Goal: Task Accomplishment & Management: Complete application form

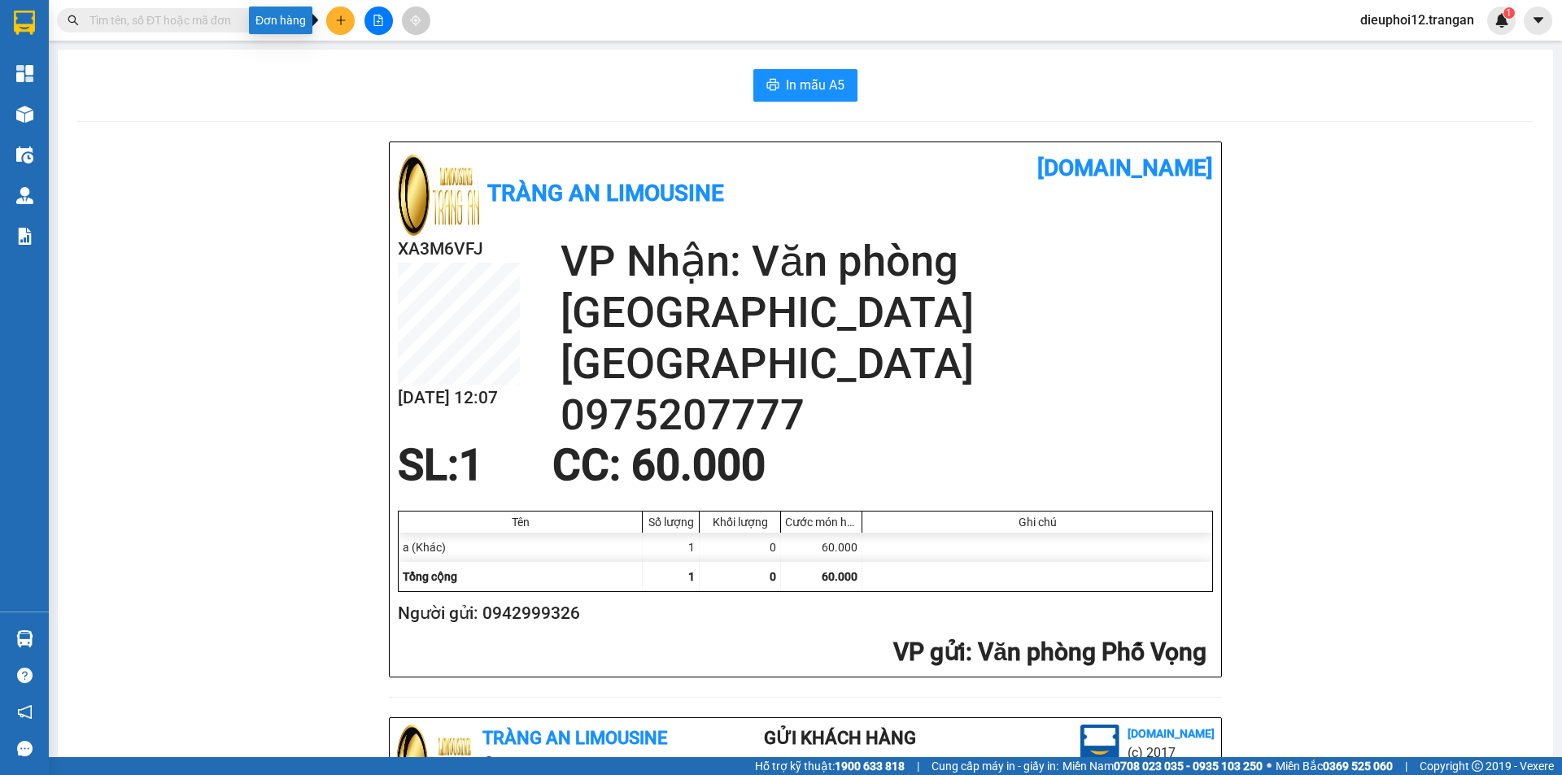
click at [346, 22] on icon "plus" at bounding box center [340, 20] width 11 height 11
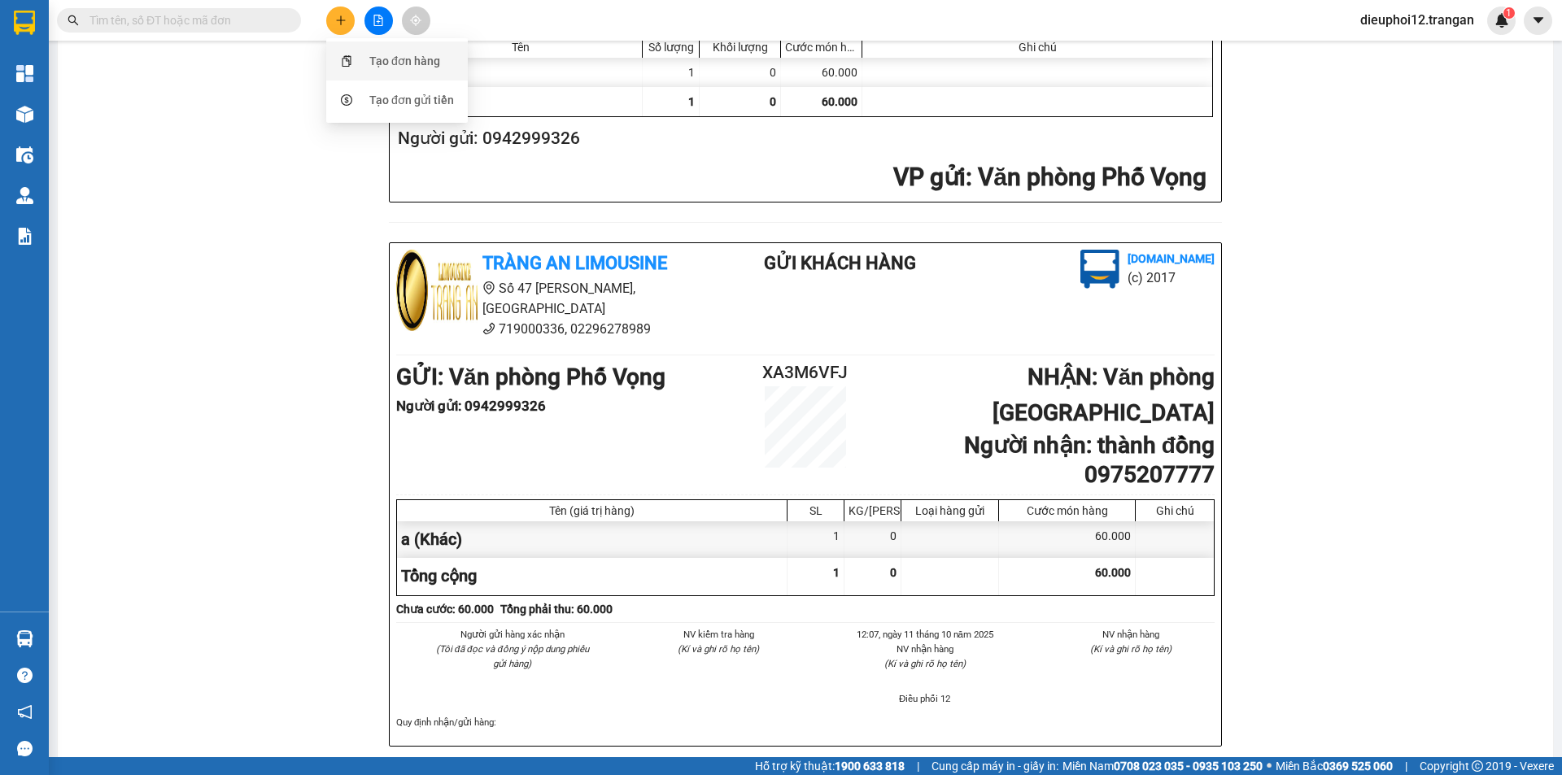
click at [378, 63] on div "Tạo đơn hàng" at bounding box center [404, 61] width 71 height 18
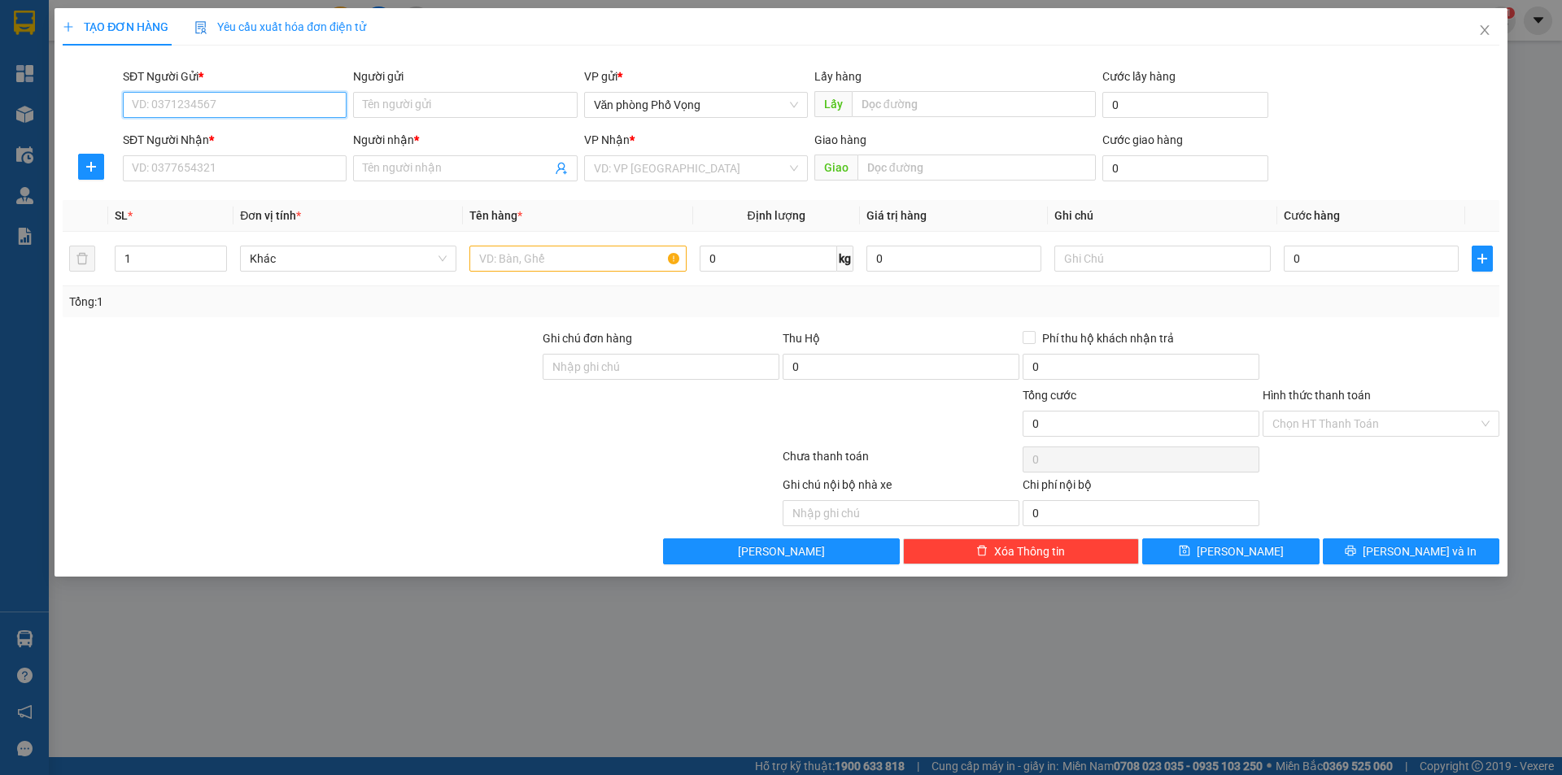
click at [175, 109] on input "SĐT Người Gửi *" at bounding box center [235, 105] width 224 height 26
type input "0362093413"
click at [275, 176] on input "SĐT Người Nhận *" at bounding box center [235, 168] width 224 height 26
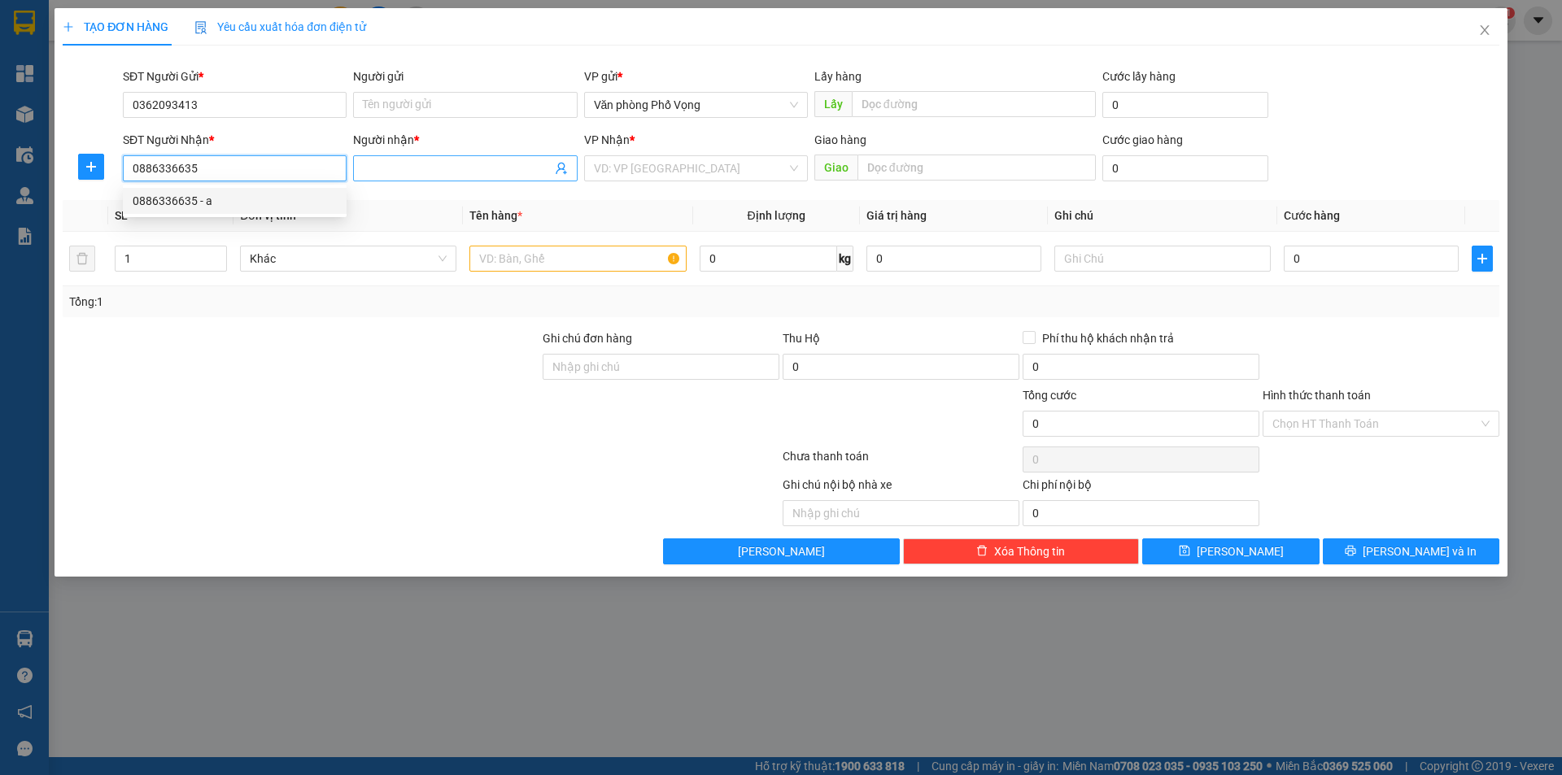
type input "0886336635"
click at [403, 171] on input "Người nhận *" at bounding box center [457, 168] width 188 height 18
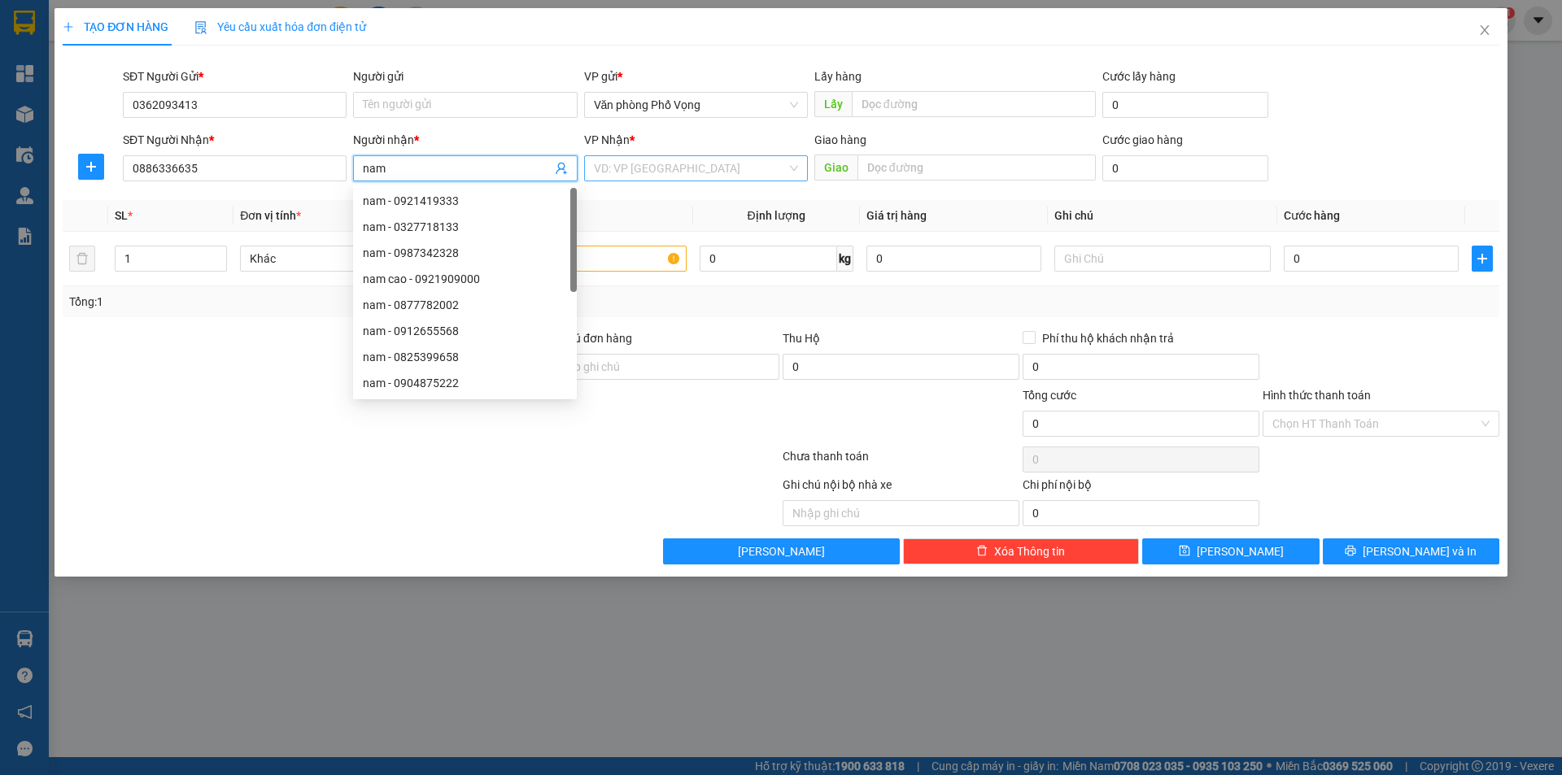
type input "nam"
click at [712, 176] on input "search" at bounding box center [690, 168] width 193 height 24
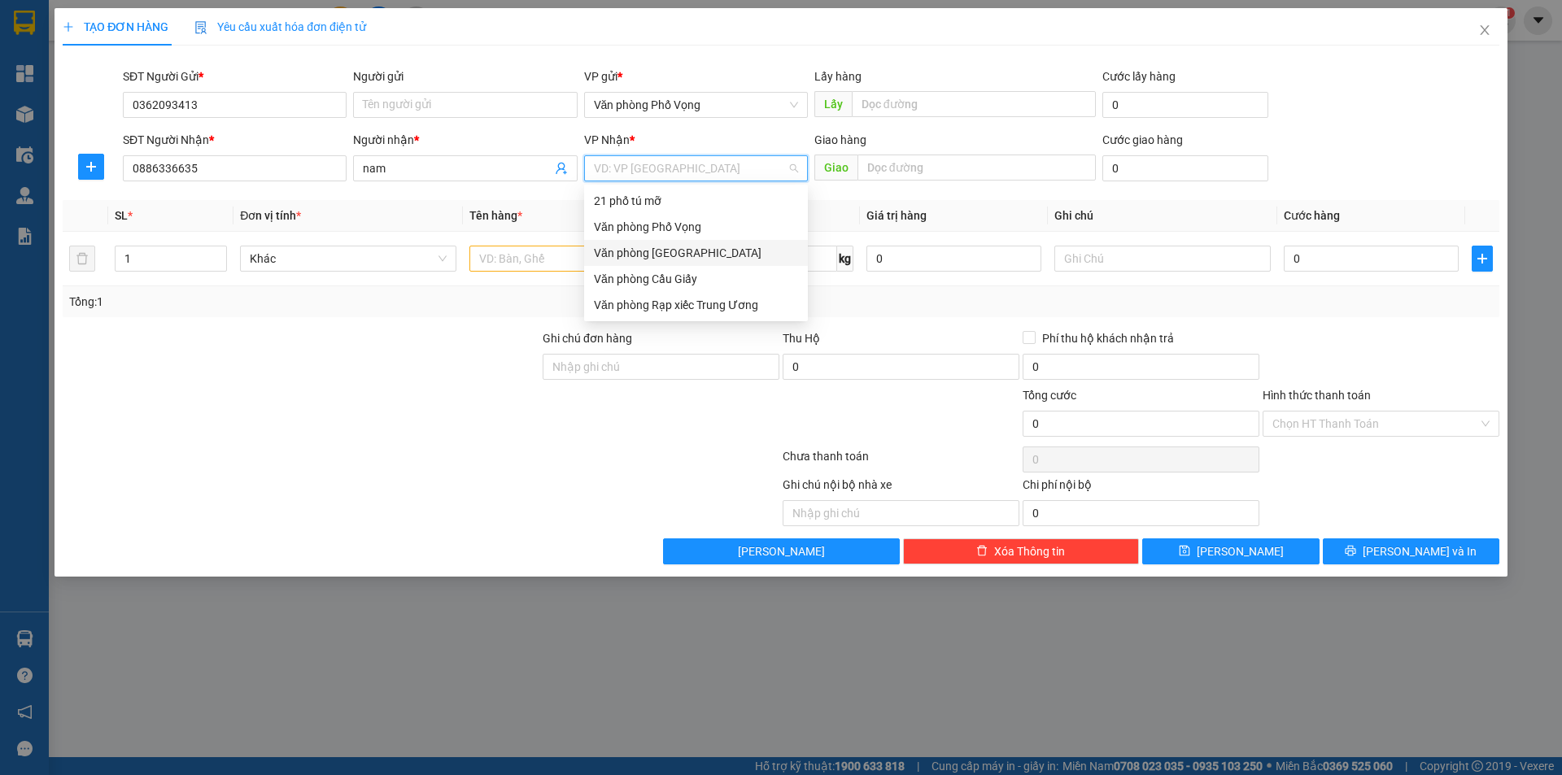
click at [683, 251] on div "Văn phòng [GEOGRAPHIC_DATA]" at bounding box center [696, 253] width 204 height 18
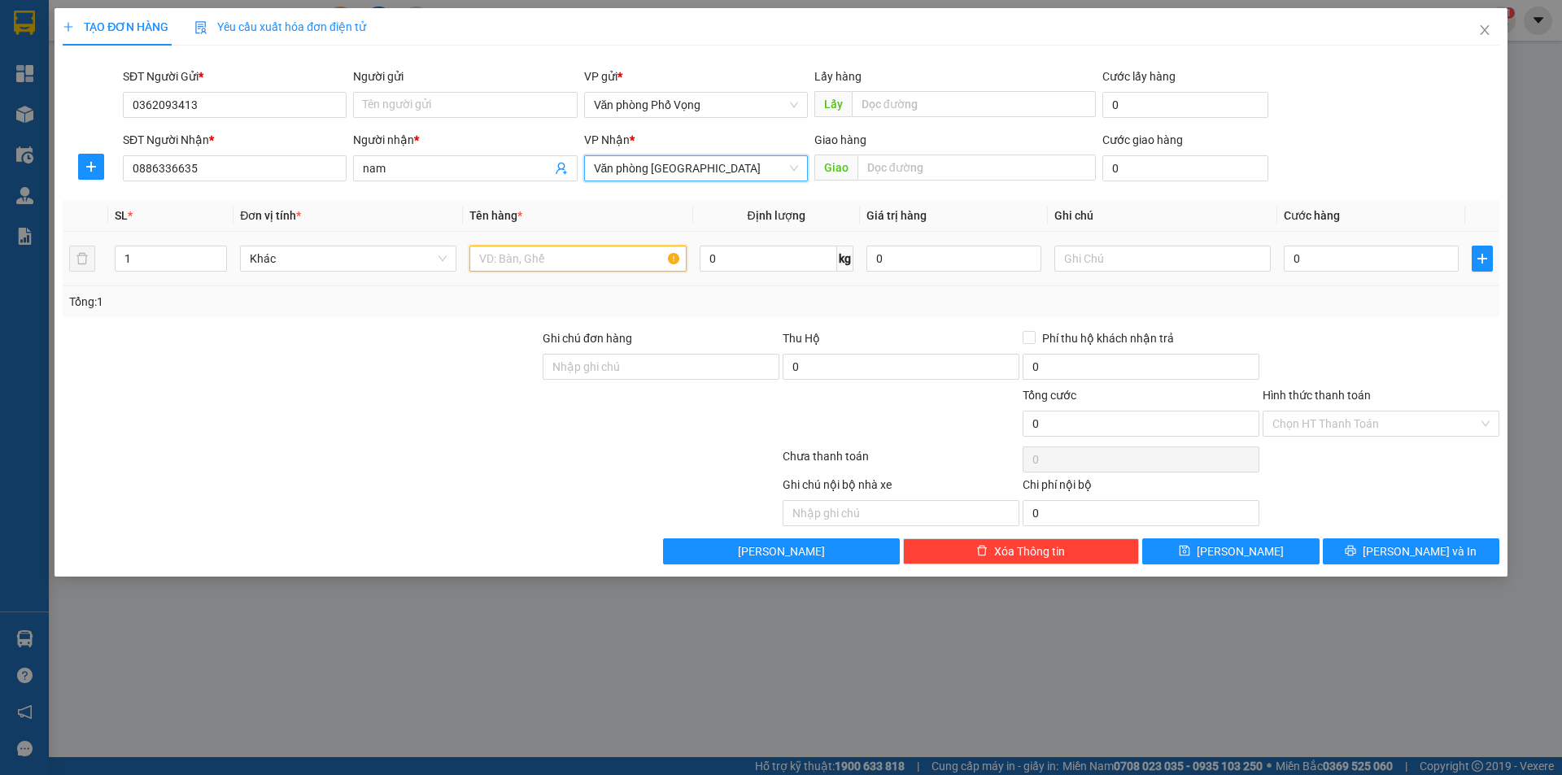
click at [582, 250] on input "text" at bounding box center [577, 259] width 216 height 26
type input "a"
click at [1367, 266] on input "0" at bounding box center [1370, 259] width 175 height 26
type input "3"
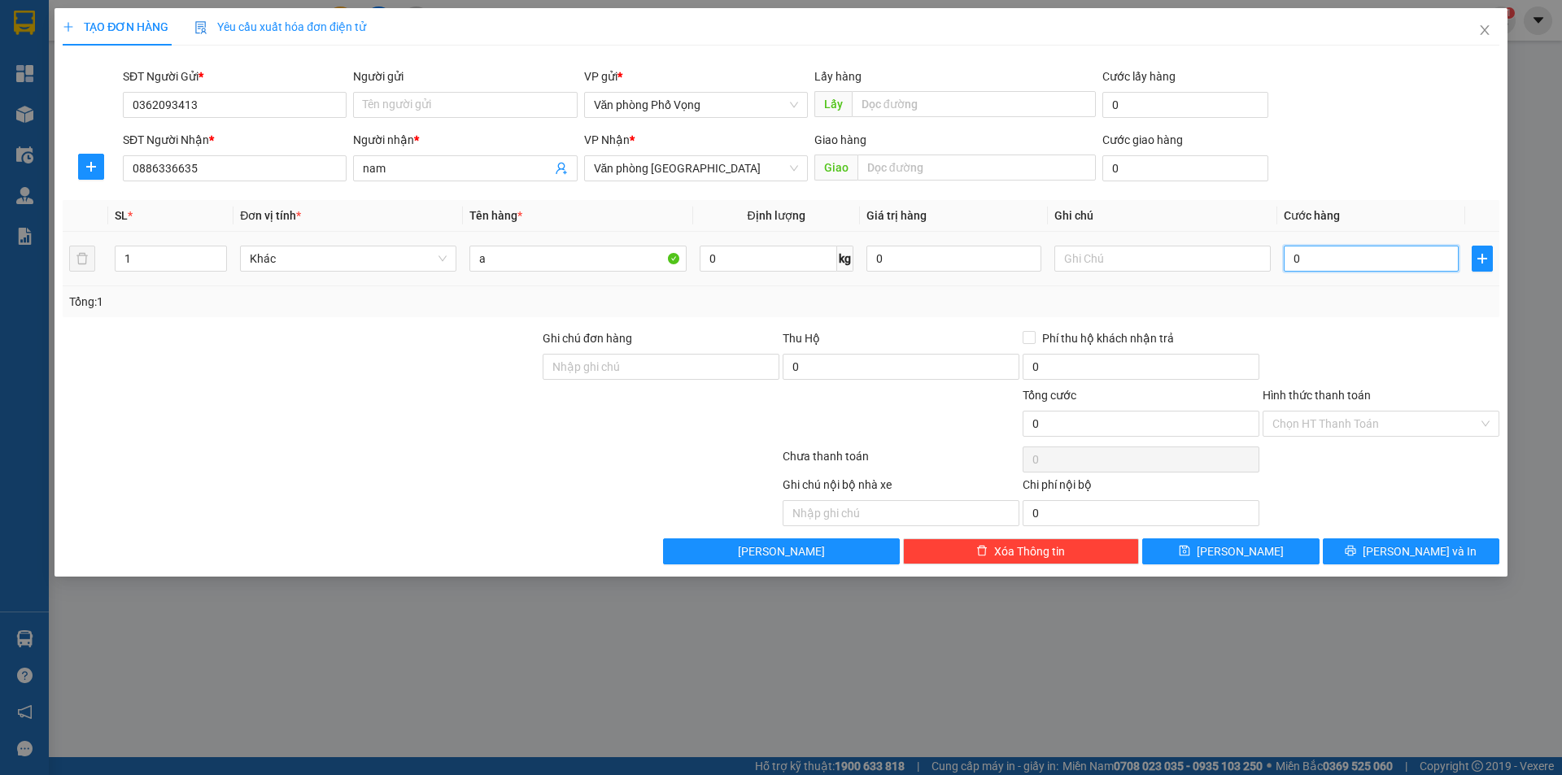
type input "3"
type input "30"
type input "300"
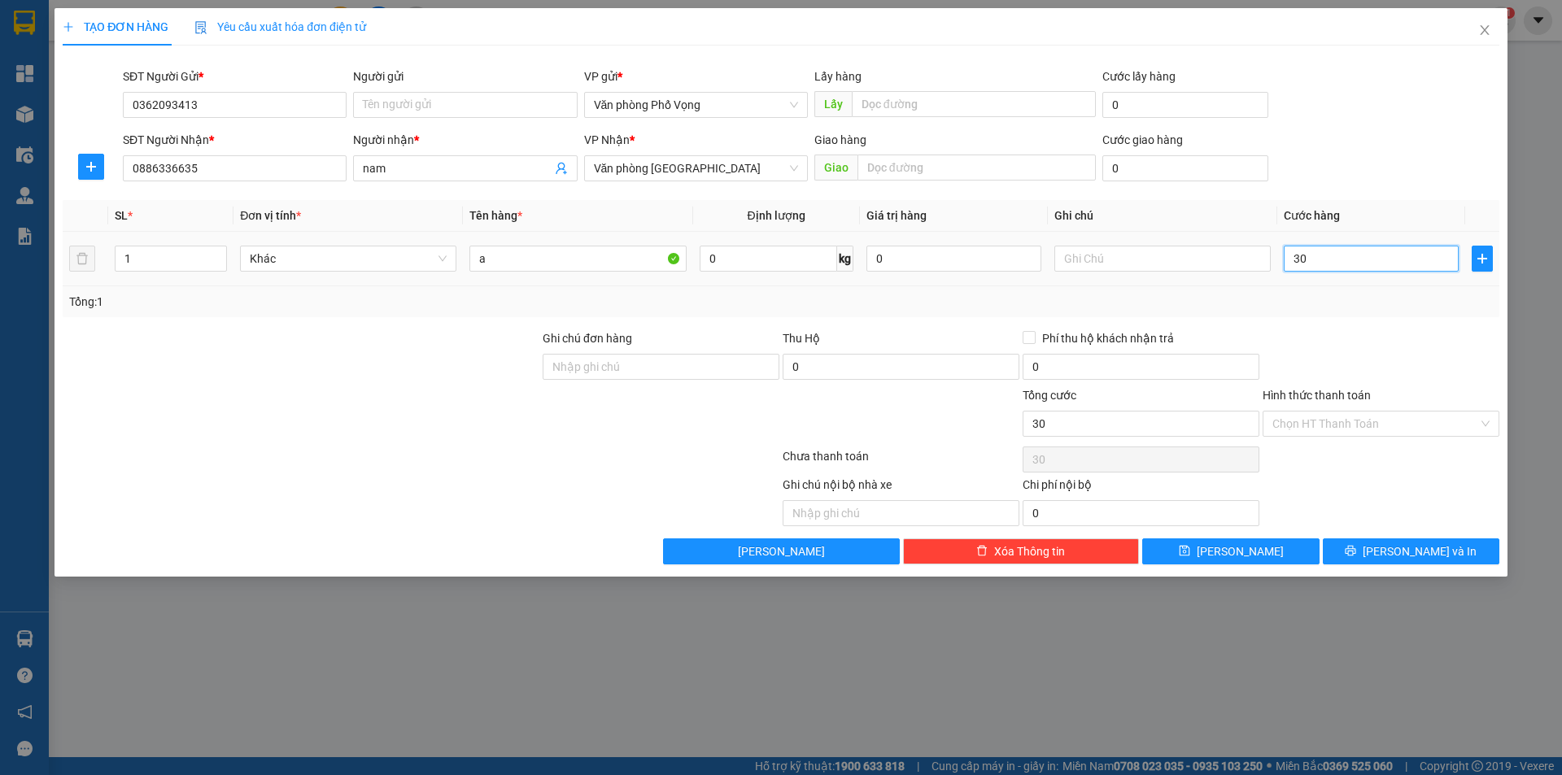
type input "300"
type input "3.000"
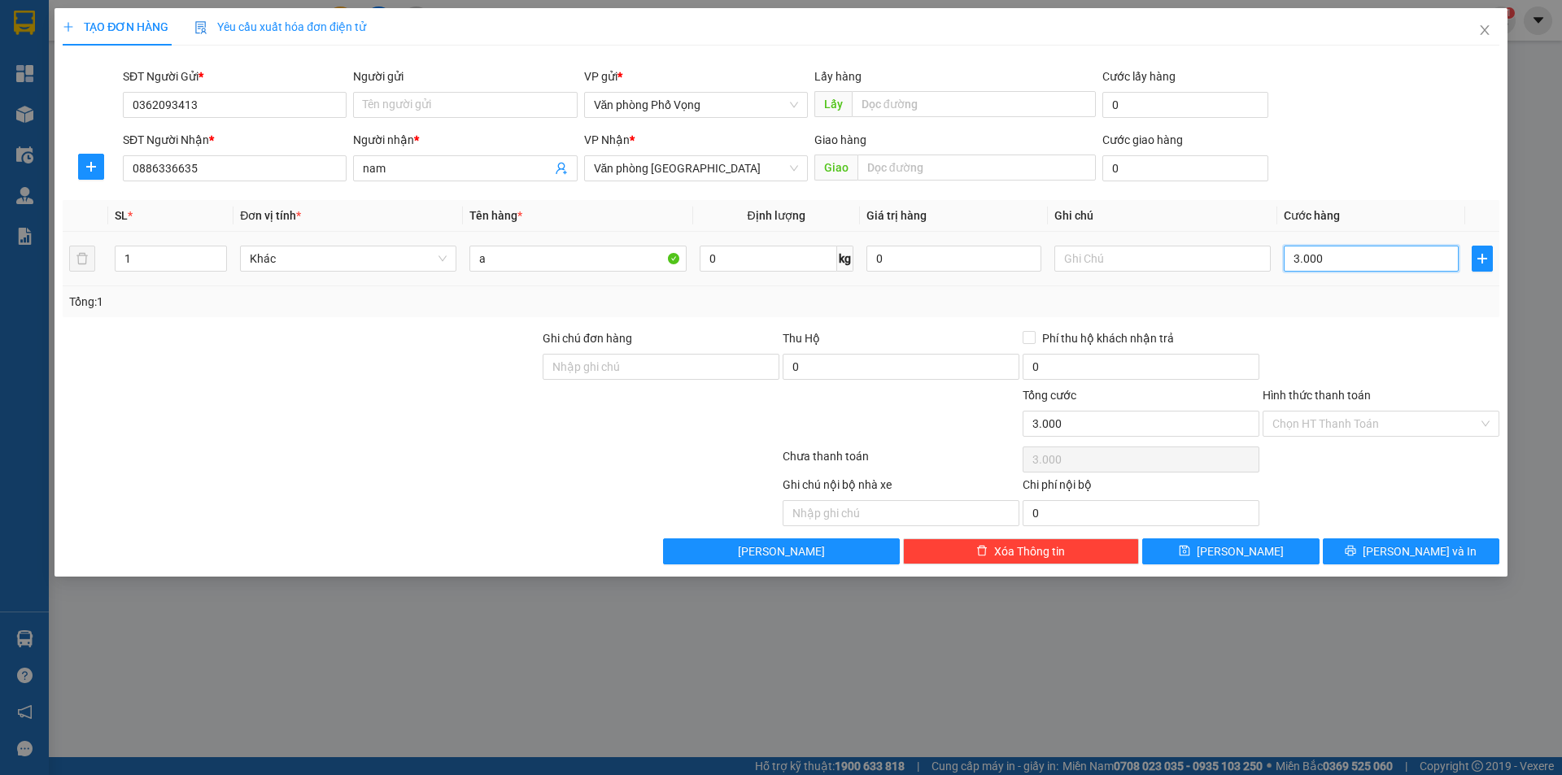
type input "30.000"
click at [1398, 549] on span "[PERSON_NAME] và In" at bounding box center [1419, 552] width 114 height 18
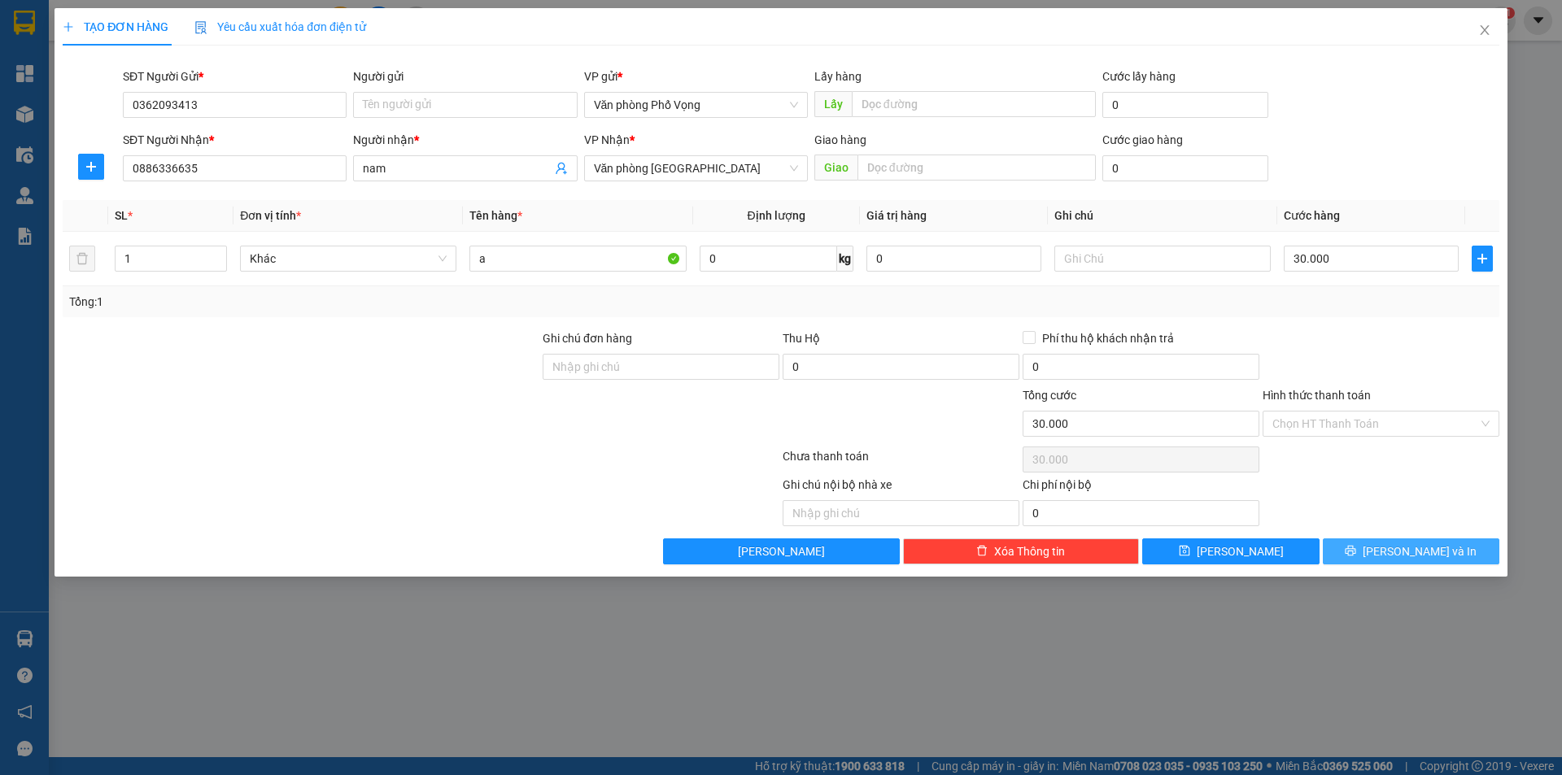
click at [1398, 549] on span "[PERSON_NAME] và In" at bounding box center [1419, 552] width 114 height 18
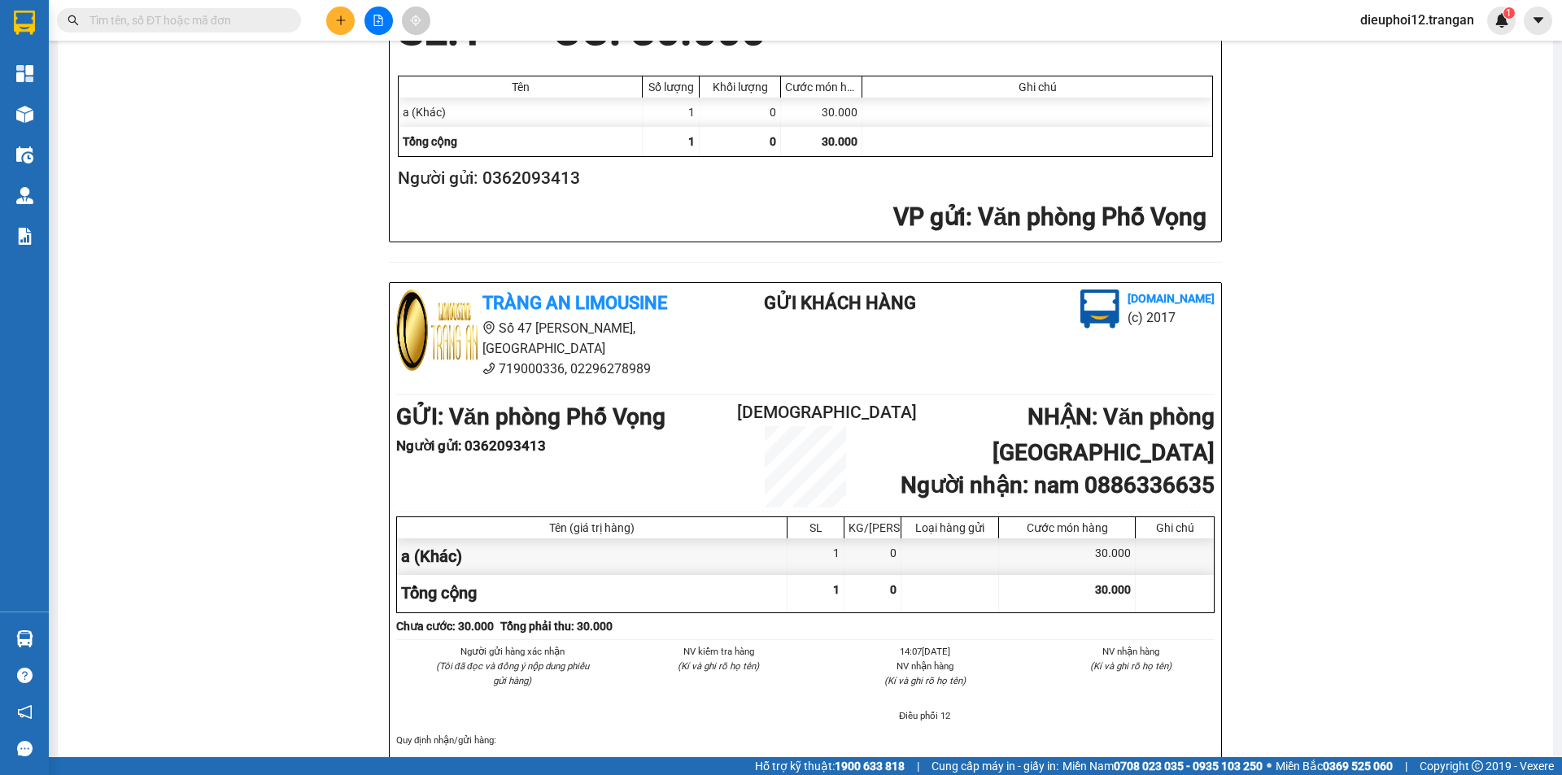
scroll to position [475, 0]
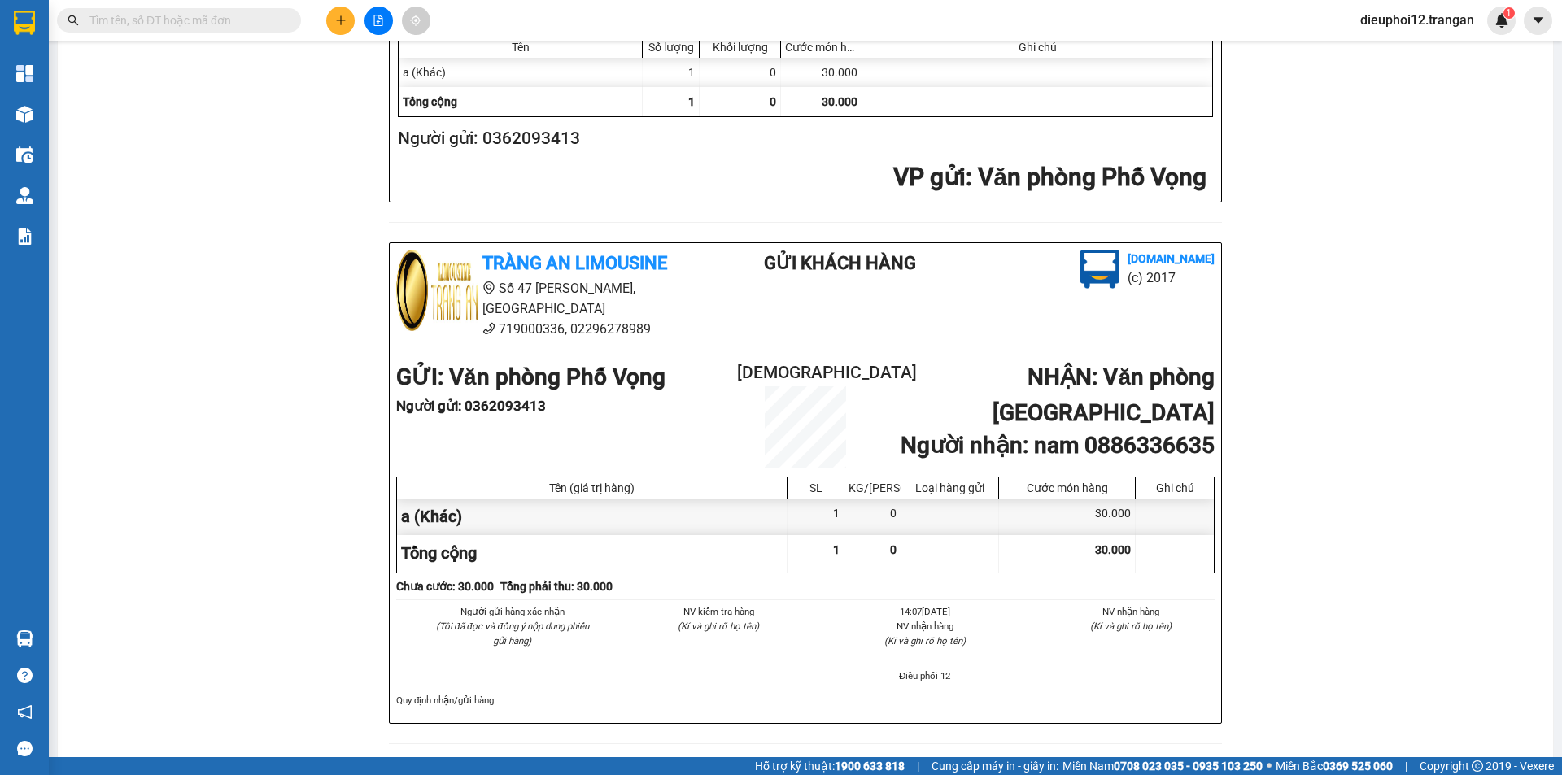
click at [305, 405] on div "Tràng An Limousine [DOMAIN_NAME] ESVAVAVI [DATE] 14:07 VP Nhận: Văn phòng [GEOG…" at bounding box center [805, 215] width 1456 height 1097
